Goal: Navigation & Orientation: Find specific page/section

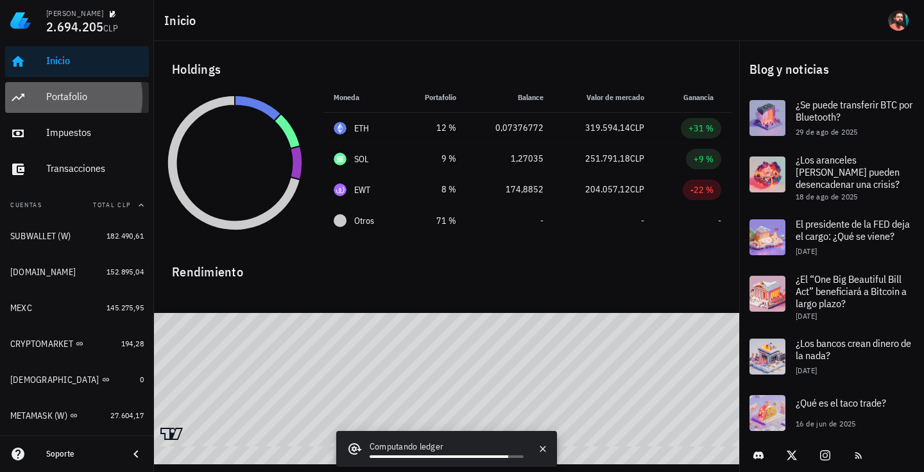
click at [48, 93] on div "Portafolio" at bounding box center [95, 97] width 98 height 12
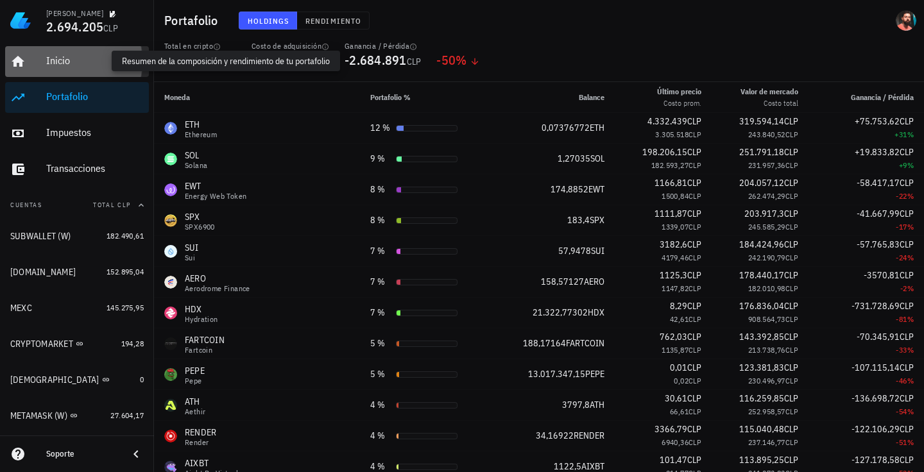
click at [65, 64] on div "Inicio" at bounding box center [95, 61] width 98 height 12
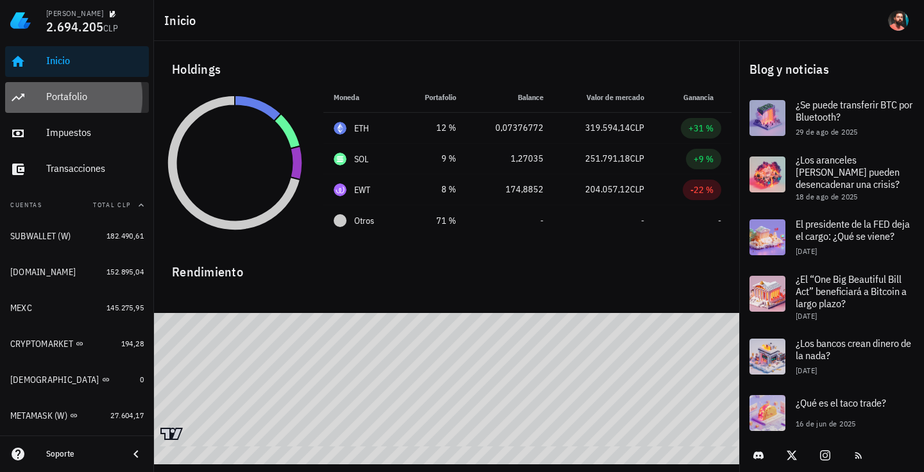
click at [57, 108] on div "Portafolio" at bounding box center [95, 97] width 98 height 29
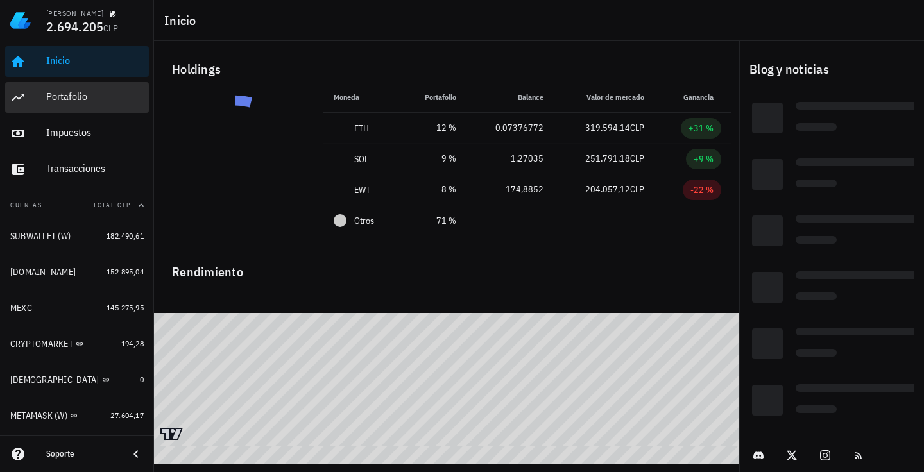
click at [107, 108] on div "Portafolio" at bounding box center [95, 97] width 98 height 29
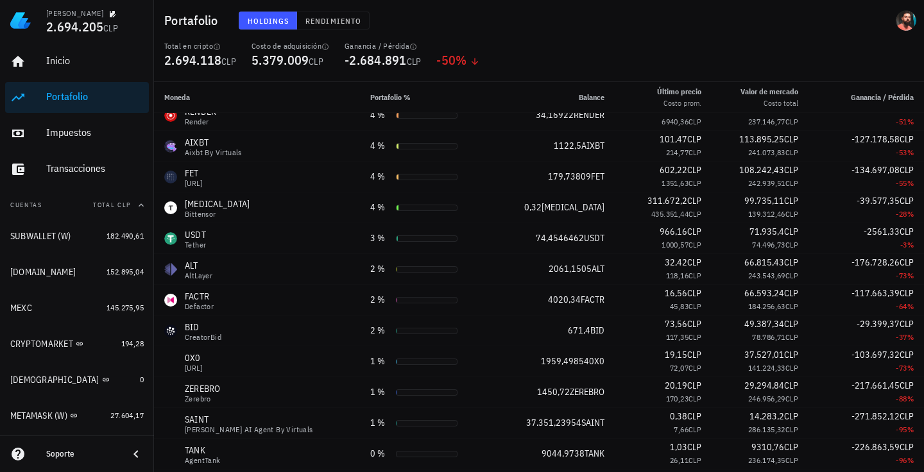
scroll to position [385, 0]
